Goal: Information Seeking & Learning: Learn about a topic

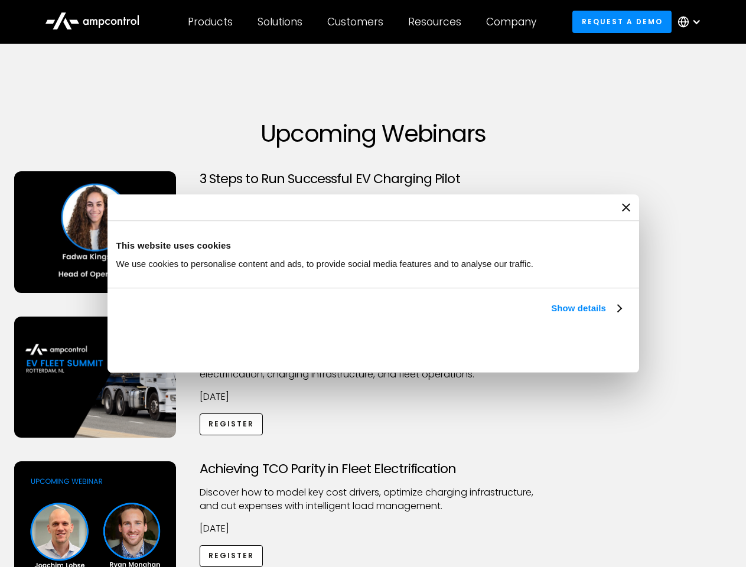
click at [551, 316] on link "Show details" at bounding box center [586, 308] width 70 height 14
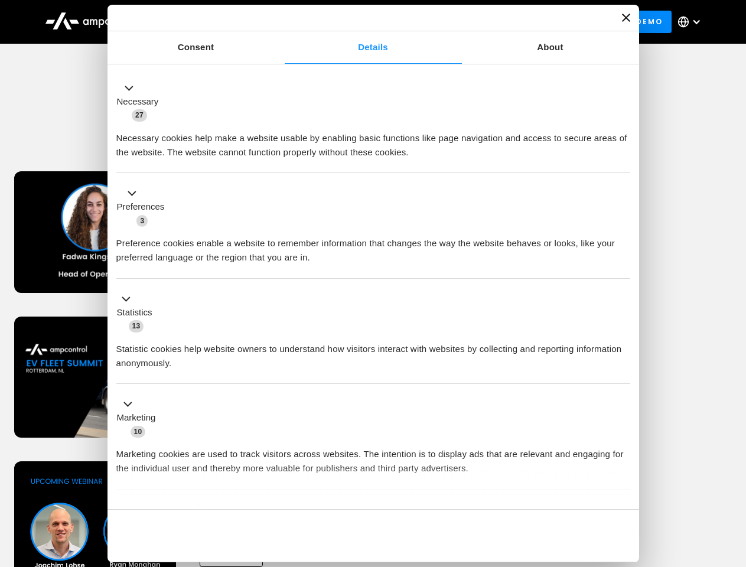
click at [623, 160] on div "Necessary cookies help make a website usable by enabling basic functions like p…" at bounding box center [373, 140] width 514 height 37
click at [733, 476] on div "Achieving TCO Parity in Fleet Electrification Discover how to model key cost dr…" at bounding box center [373, 554] width 742 height 186
click at [363, 22] on div "Customers" at bounding box center [355, 21] width 56 height 13
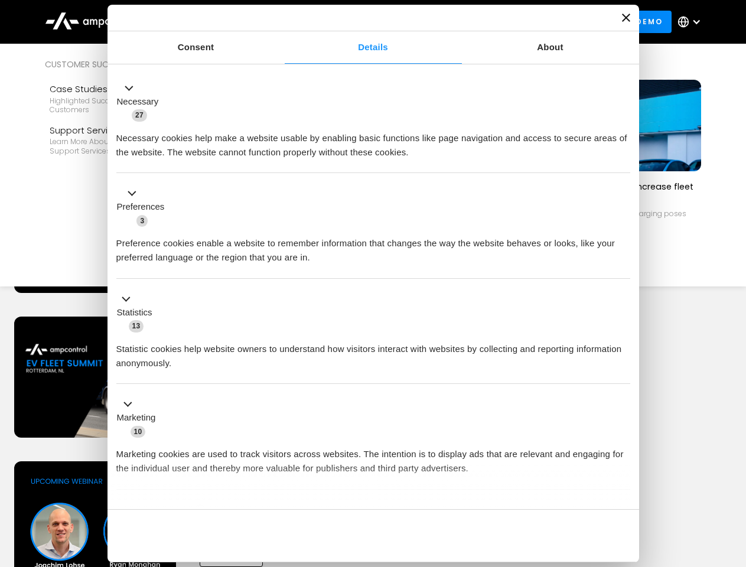
click at [210, 22] on div "Products" at bounding box center [210, 21] width 45 height 13
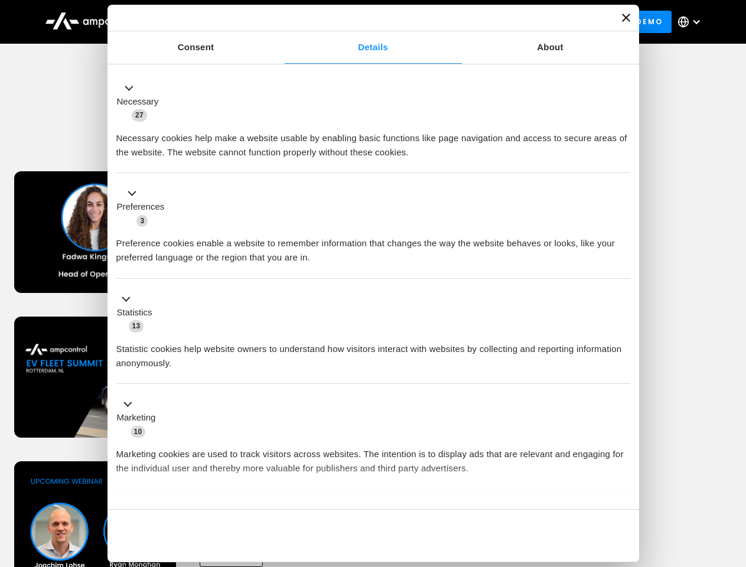
click at [281, 22] on div "Solutions" at bounding box center [280, 21] width 45 height 13
click at [357, 22] on div "Customers" at bounding box center [355, 21] width 56 height 13
click at [437, 22] on div "Resources" at bounding box center [434, 21] width 53 height 13
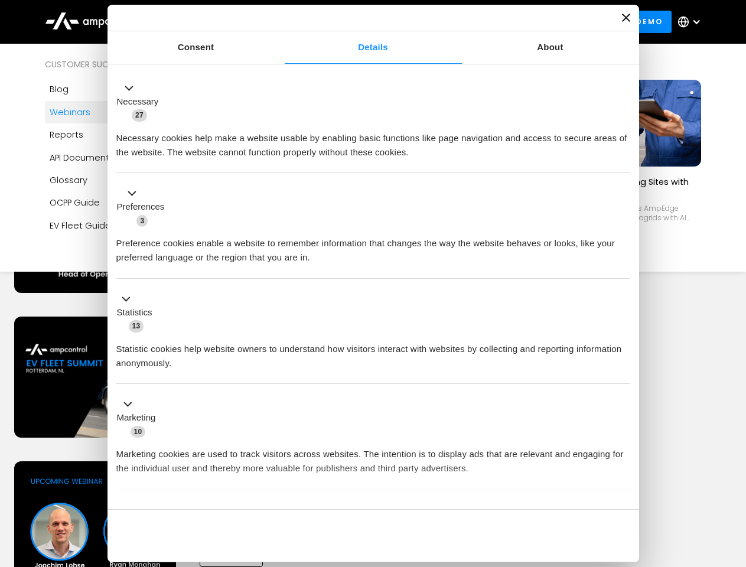
click at [515, 22] on div "Company" at bounding box center [511, 21] width 50 height 13
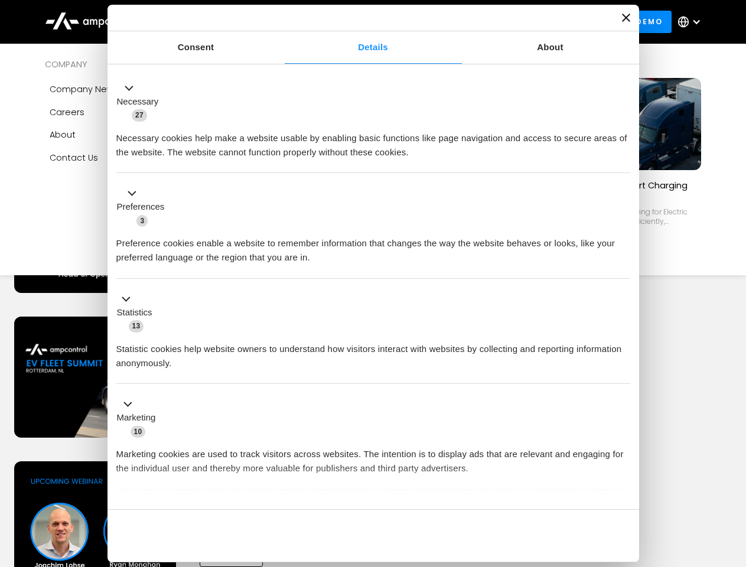
click at [693, 22] on div at bounding box center [696, 21] width 9 height 9
